Goal: Task Accomplishment & Management: Manage account settings

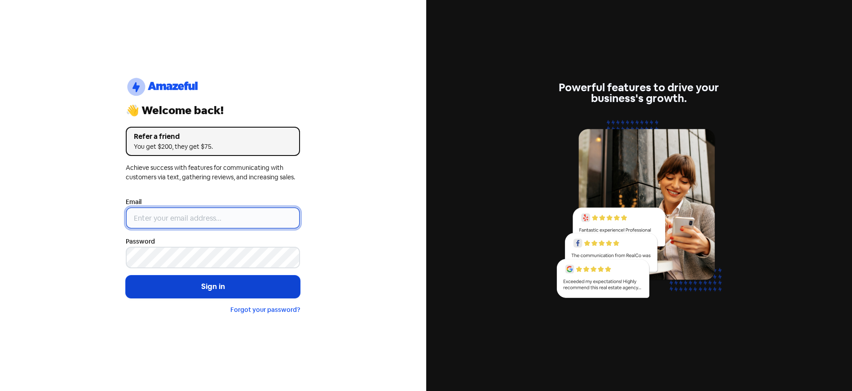
type input "[EMAIL_ADDRESS][DOMAIN_NAME]"
click at [180, 284] on button "Sign in" at bounding box center [213, 286] width 174 height 22
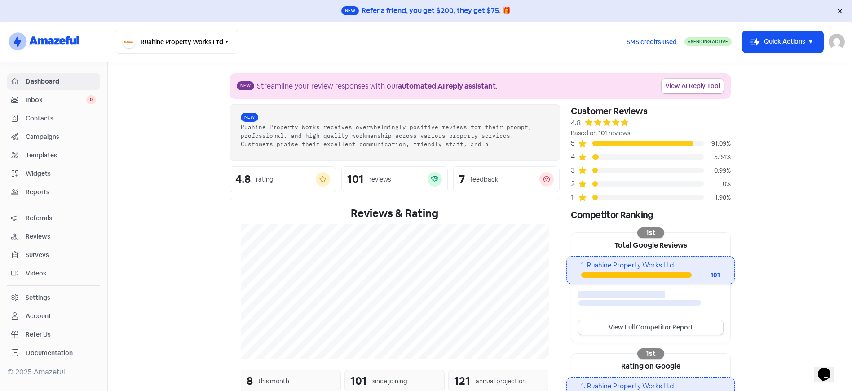
click at [38, 240] on span "Reviews" at bounding box center [61, 236] width 70 height 9
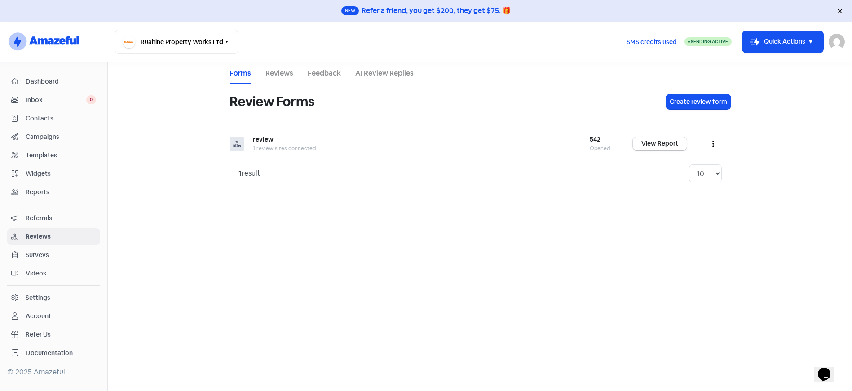
click at [278, 77] on link "Reviews" at bounding box center [279, 73] width 28 height 11
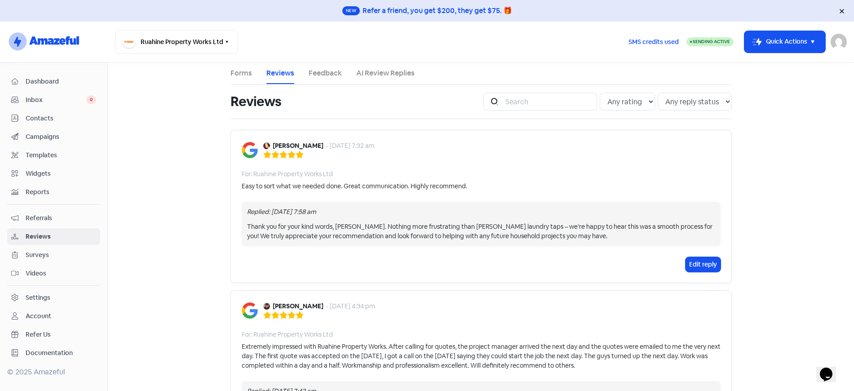
drag, startPoint x: 63, startPoint y: 126, endPoint x: 66, endPoint y: 116, distance: 10.5
click at [63, 126] on link "Contacts" at bounding box center [53, 118] width 93 height 17
